Goal: Navigation & Orientation: Find specific page/section

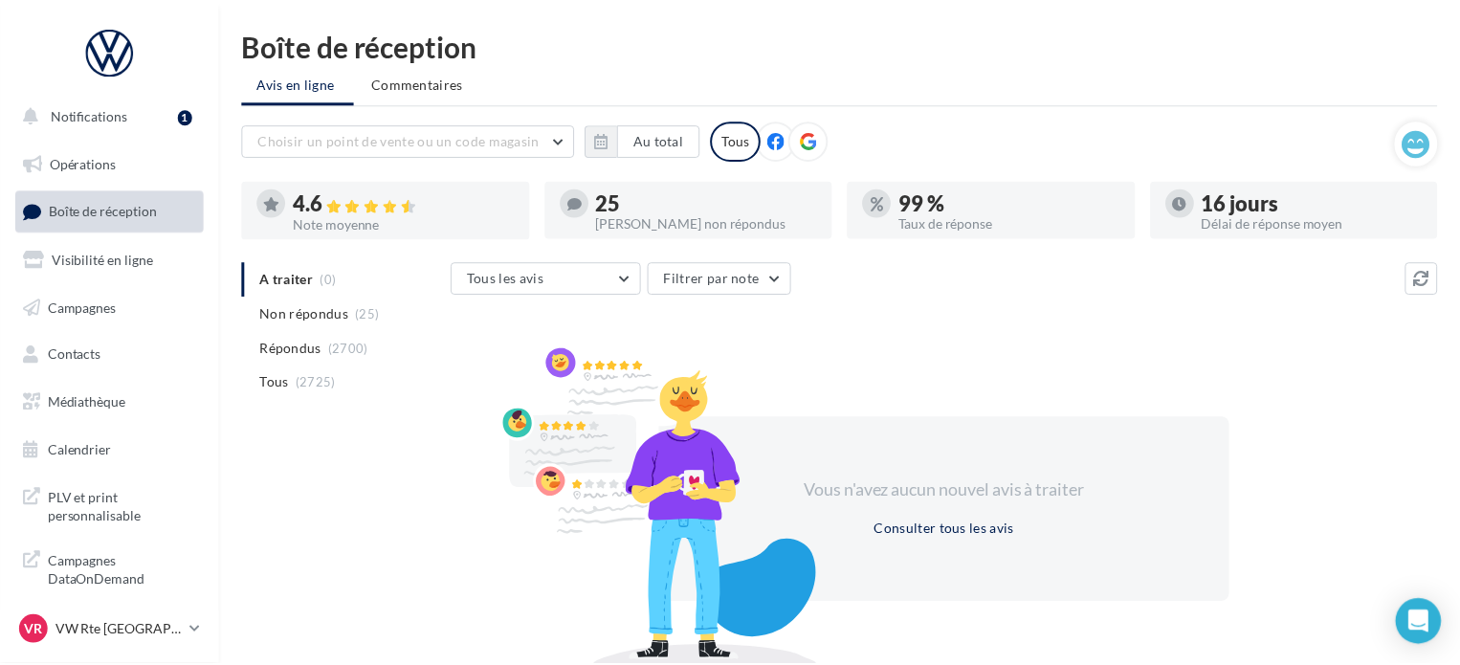
scroll to position [88, 0]
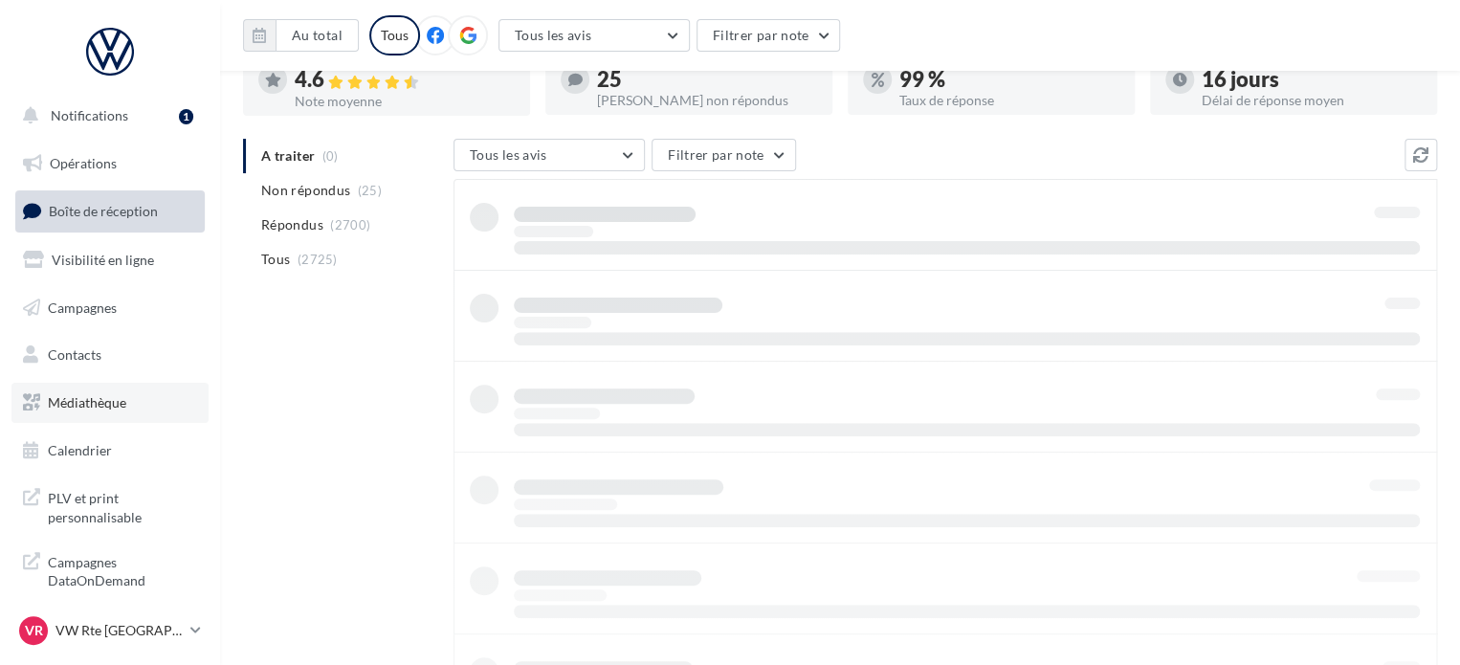
scroll to position [88, 0]
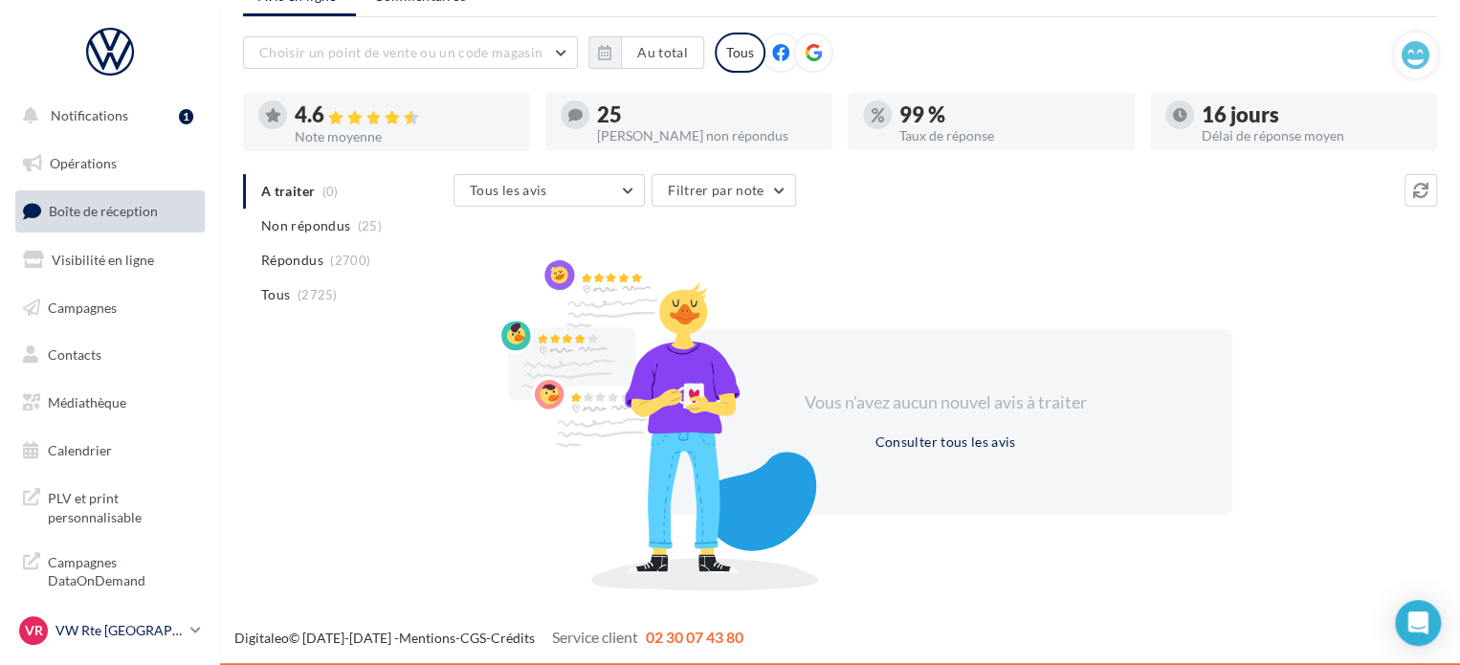
click at [104, 617] on div "VR VW Rte Espagne vw-kear-31100" at bounding box center [101, 630] width 164 height 29
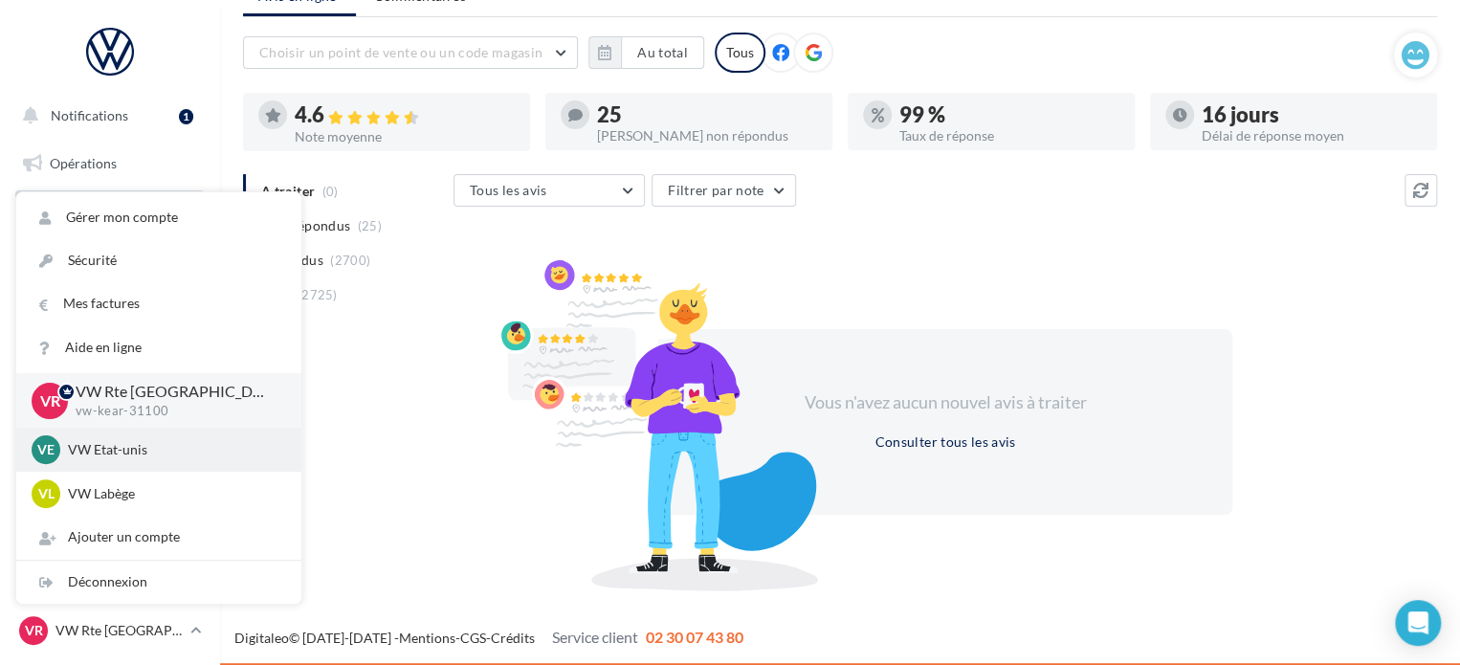
click at [166, 447] on p "VW Etat-unis" at bounding box center [173, 449] width 211 height 19
